Goal: Task Accomplishment & Management: Complete application form

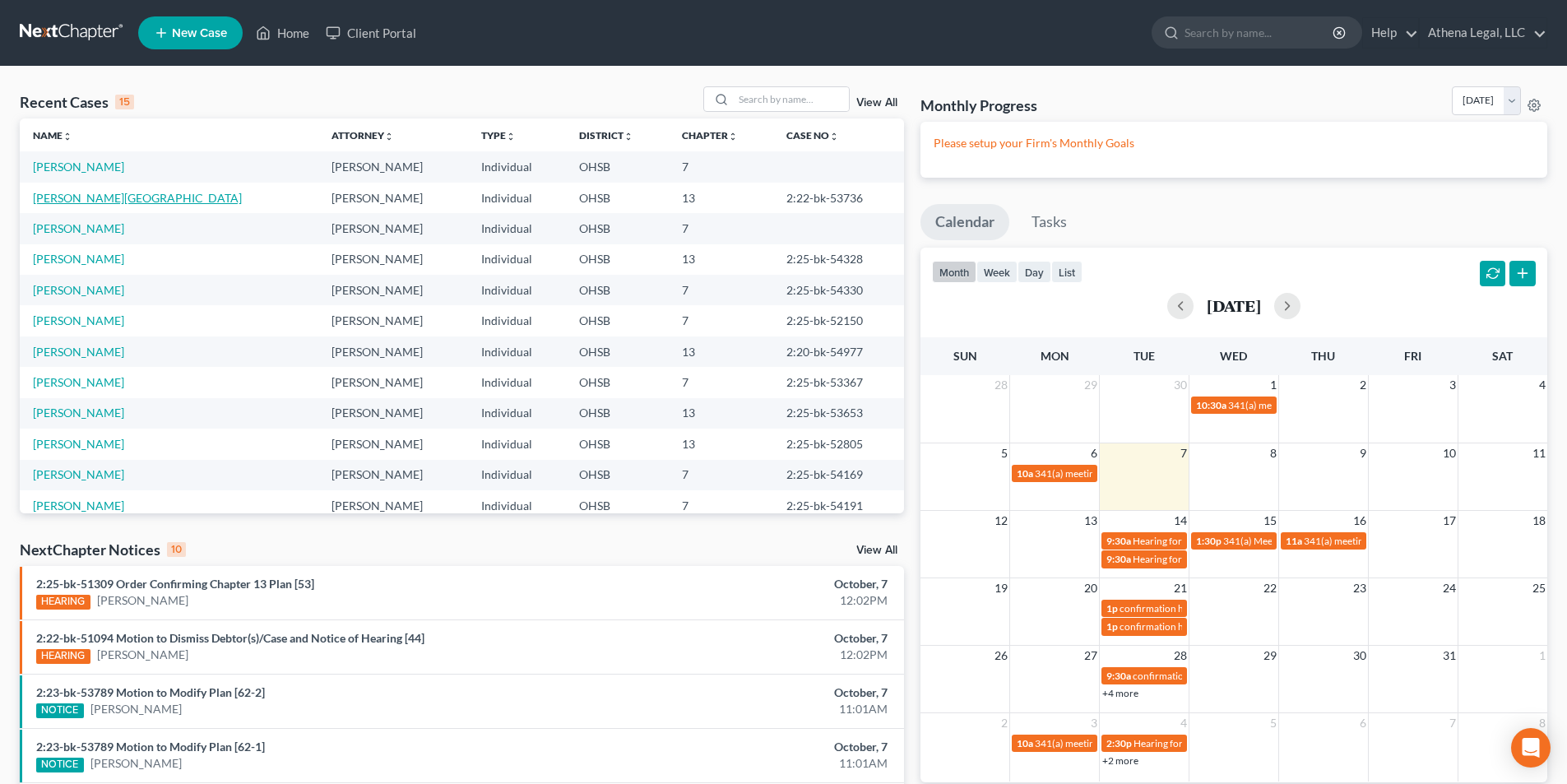
click at [102, 198] on link "[PERSON_NAME][GEOGRAPHIC_DATA]" at bounding box center [137, 198] width 209 height 14
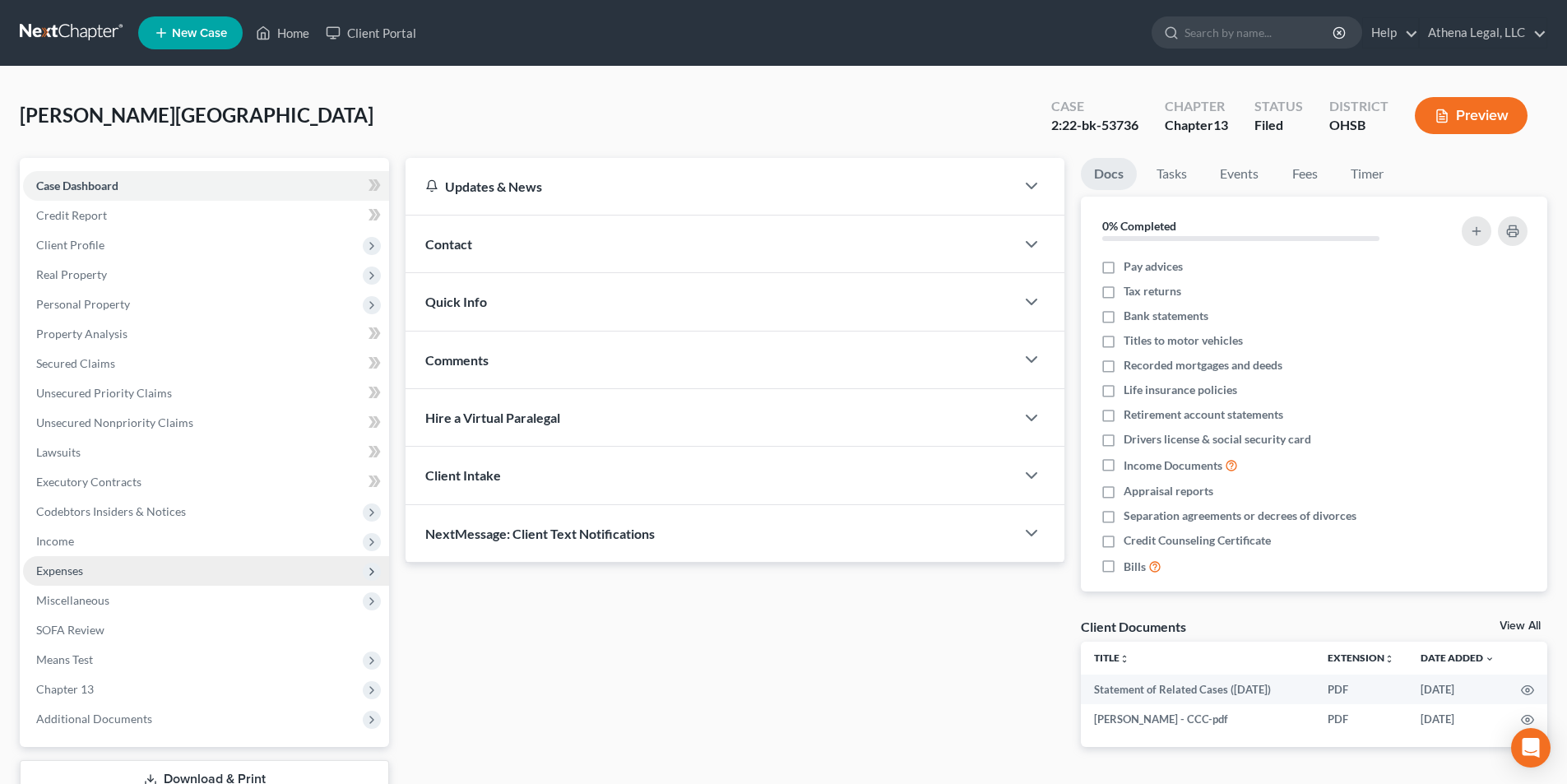
click at [73, 566] on span "Expenses" at bounding box center [59, 570] width 46 height 14
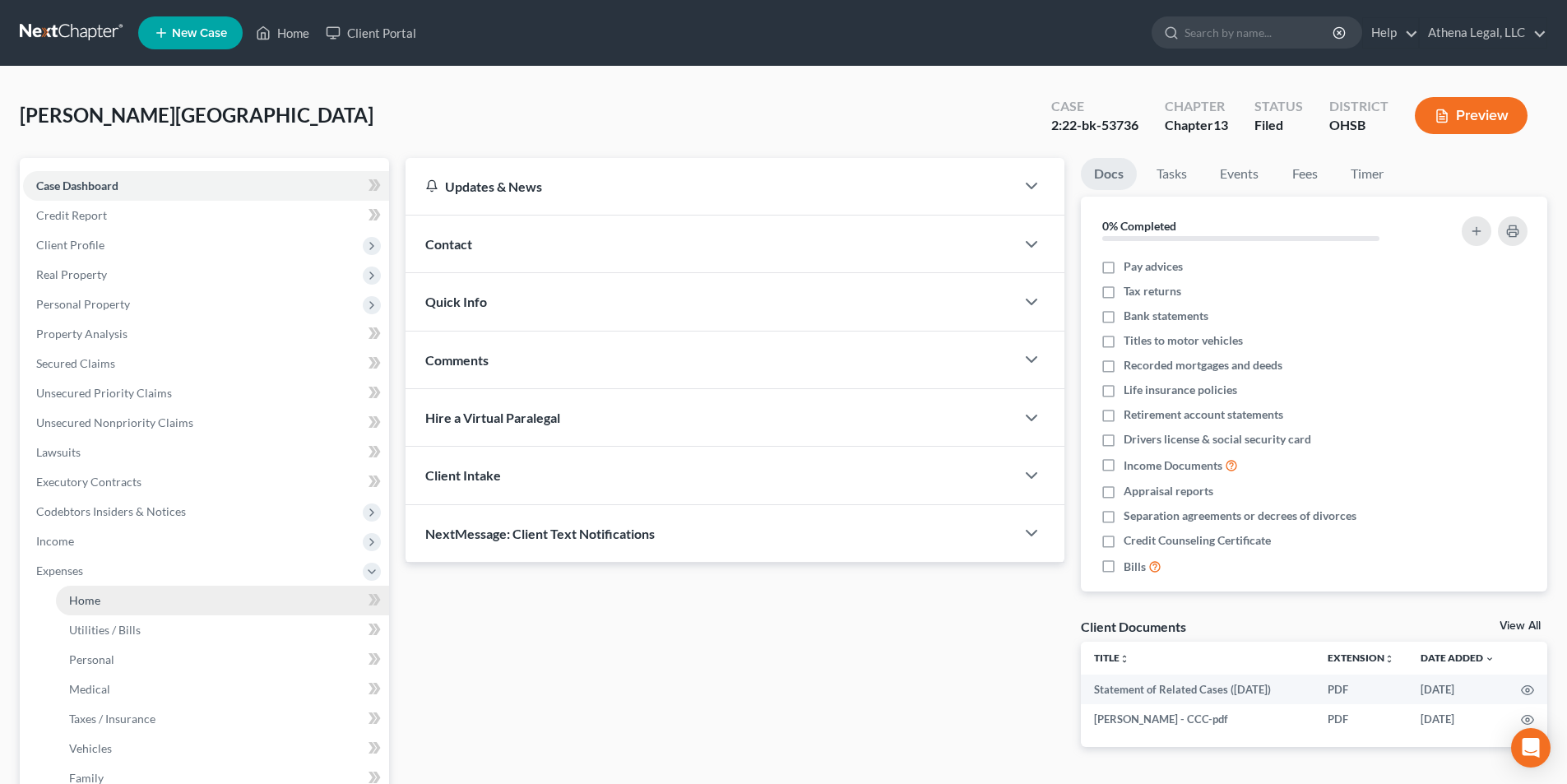
click at [90, 597] on span "Home" at bounding box center [85, 600] width 31 height 14
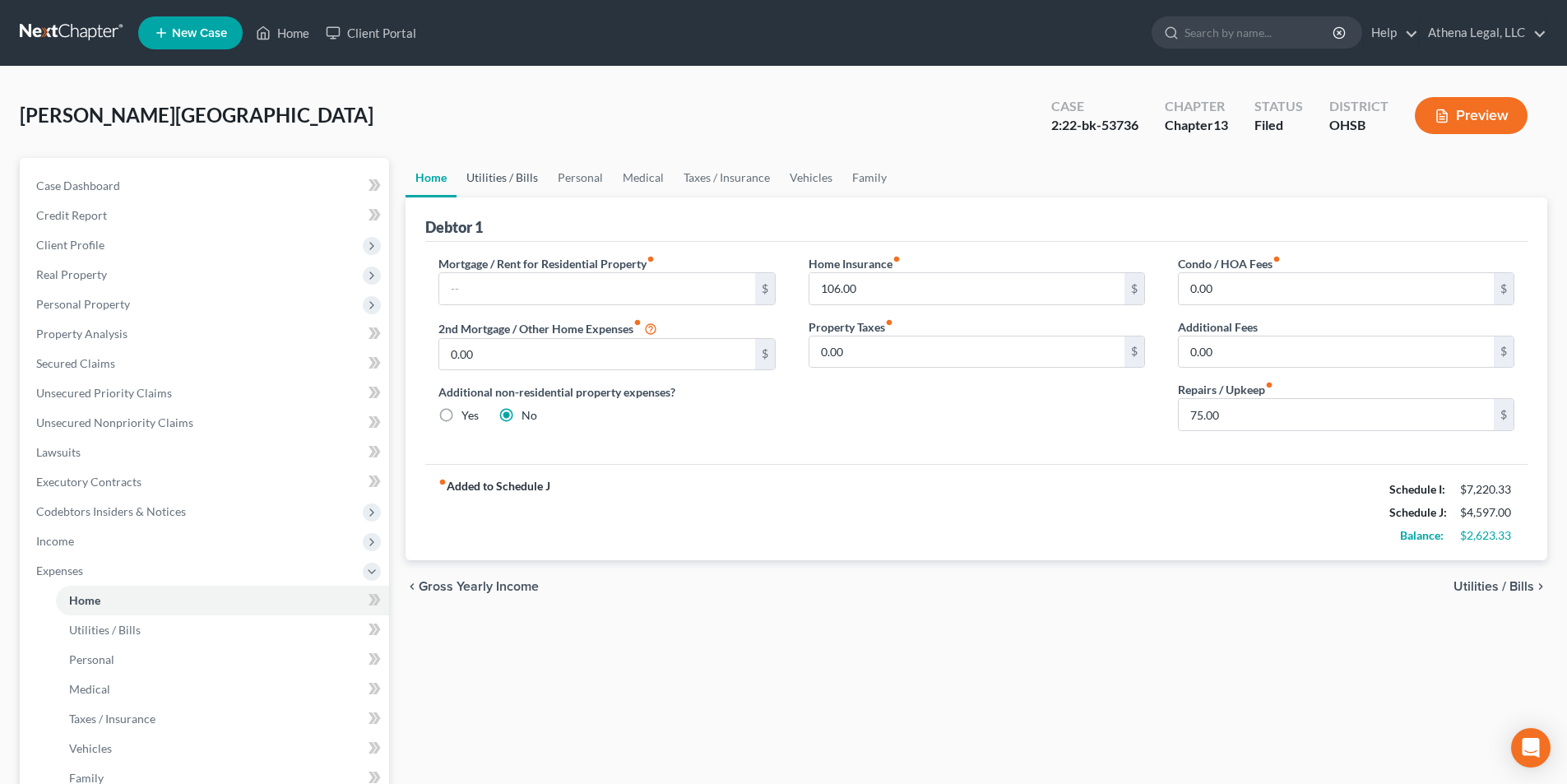
click at [511, 180] on link "Utilities / Bills" at bounding box center [502, 177] width 91 height 40
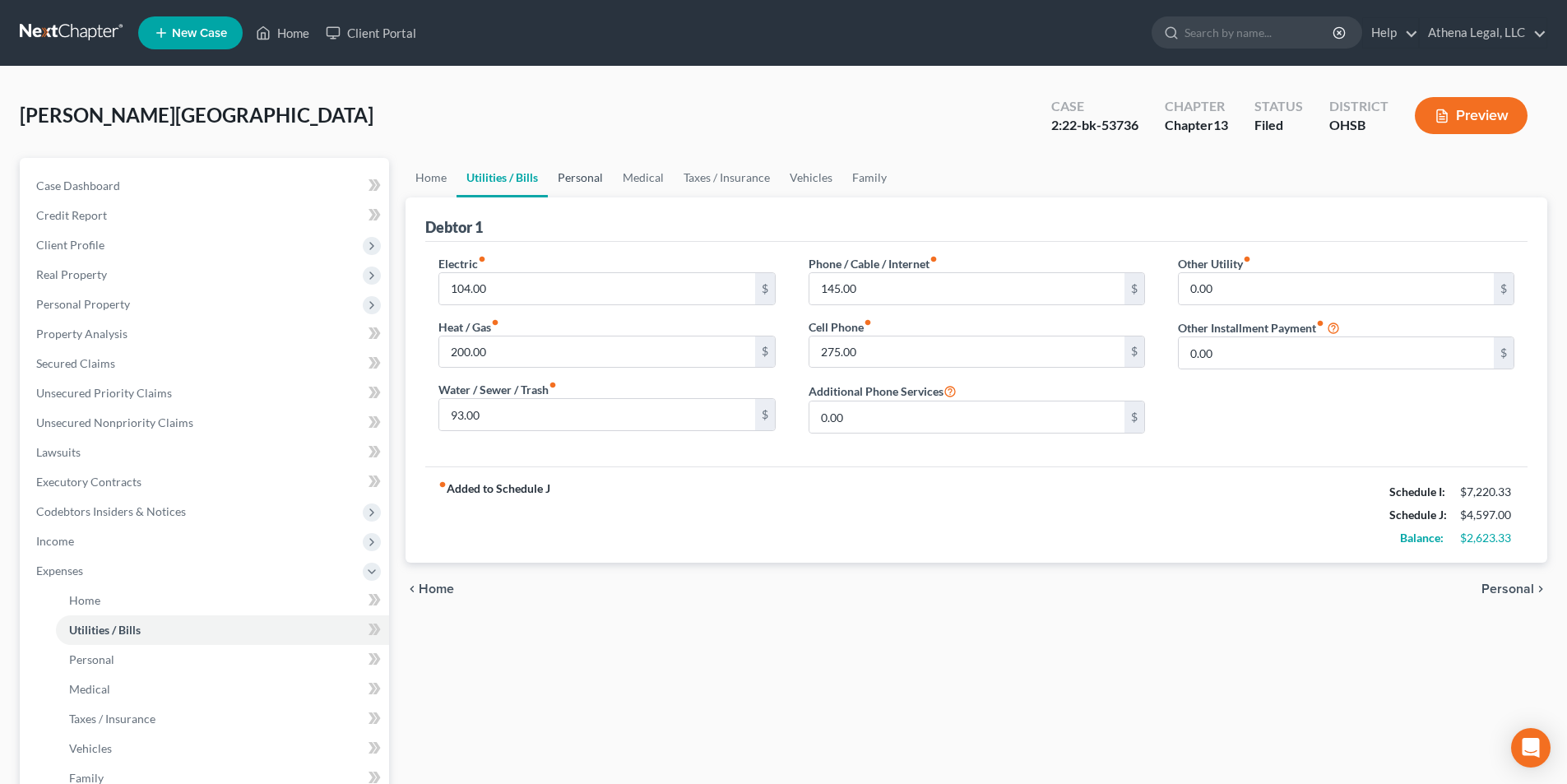
click at [564, 180] on link "Personal" at bounding box center [580, 177] width 65 height 40
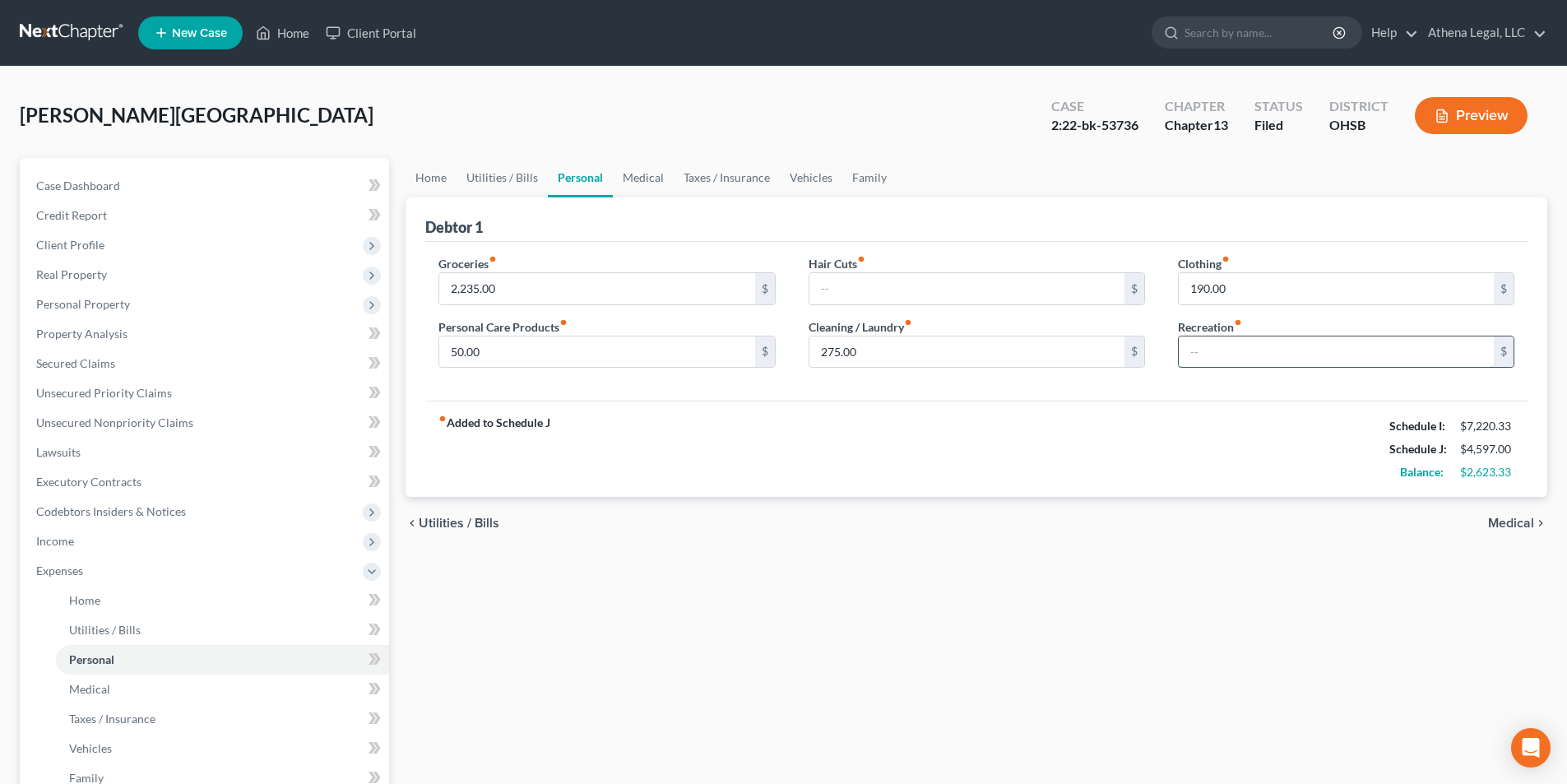
click at [1193, 347] on input "text" at bounding box center [1336, 351] width 315 height 31
type input "0.33"
